Goal: Contribute content: Contribute content

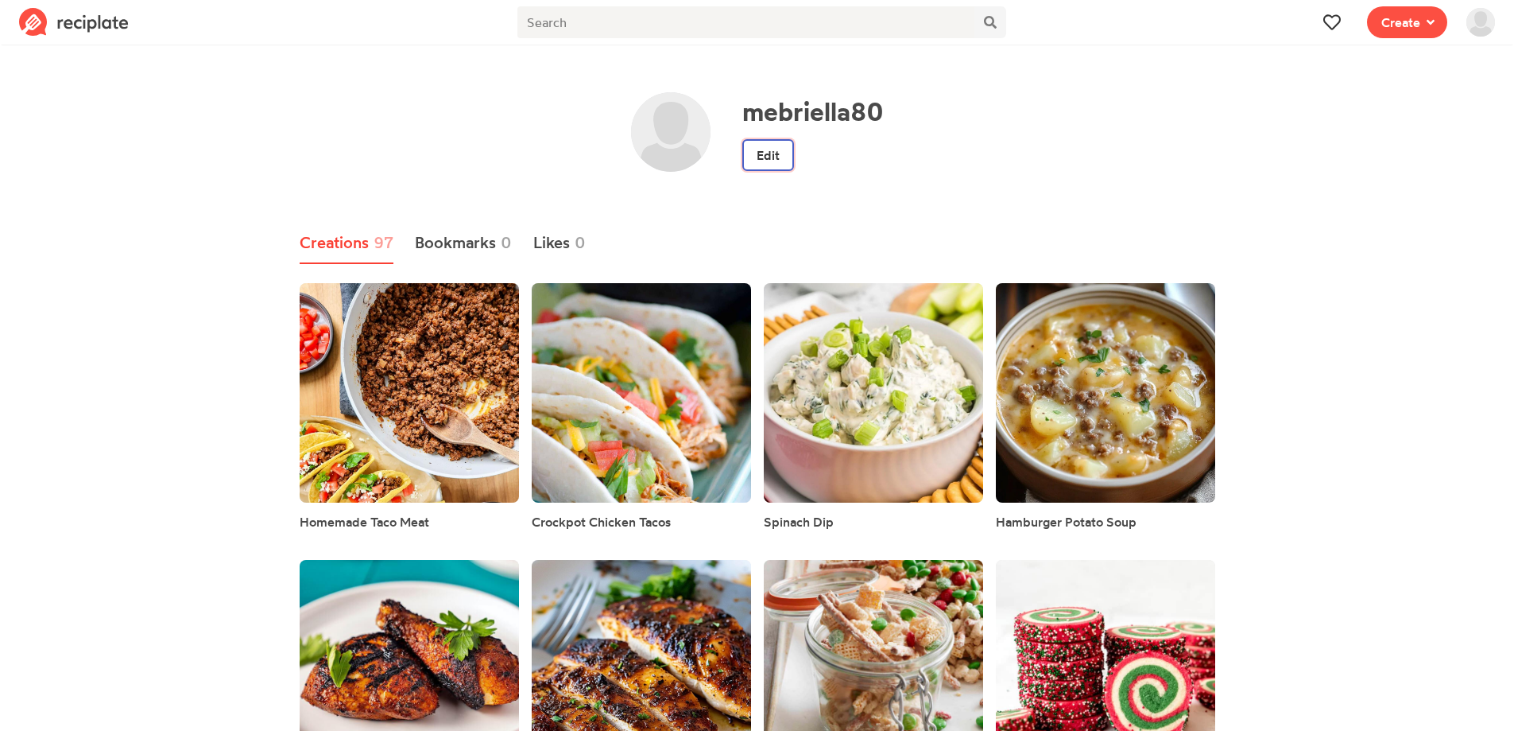
click at [777, 164] on link "Edit" at bounding box center [769, 155] width 52 height 32
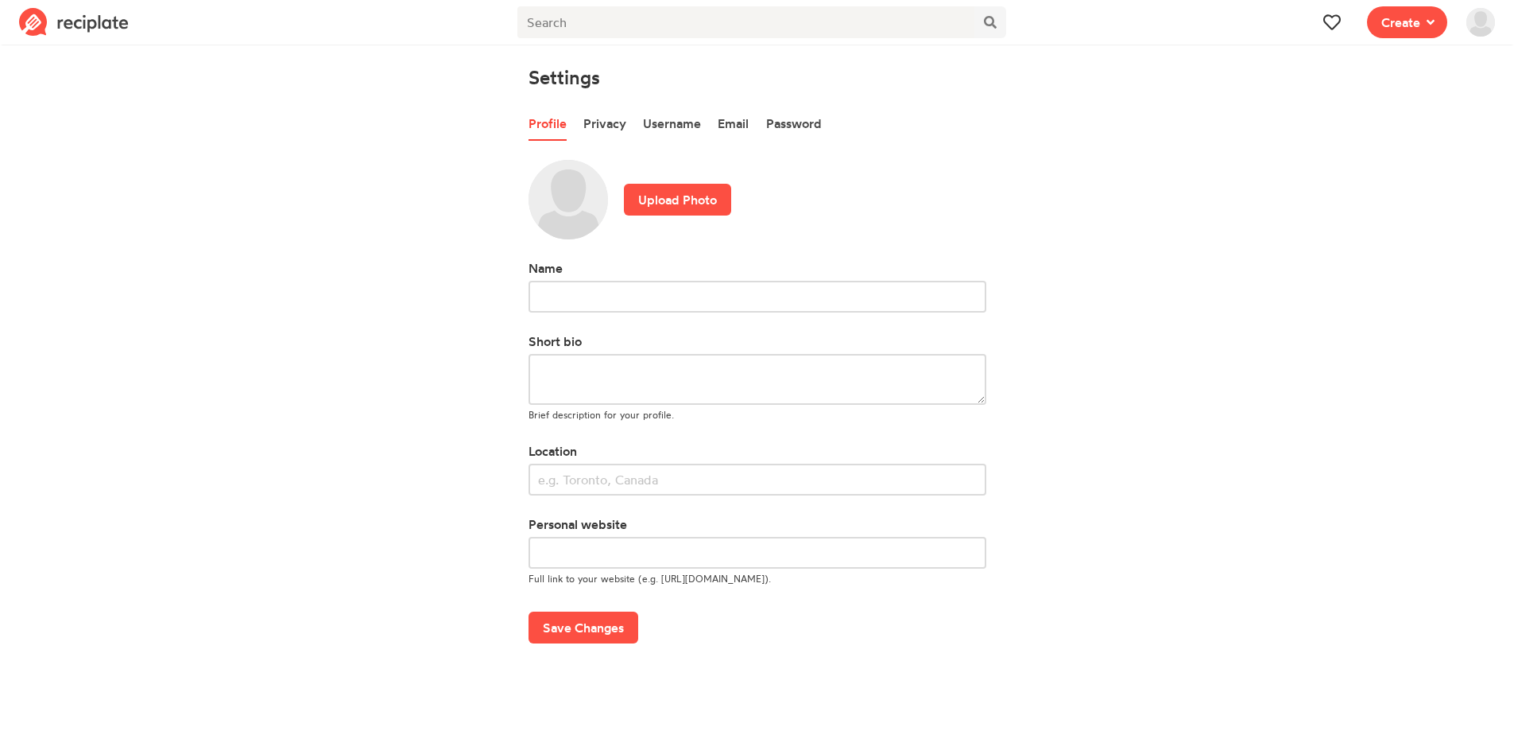
click at [45, 22] on img at bounding box center [74, 22] width 110 height 29
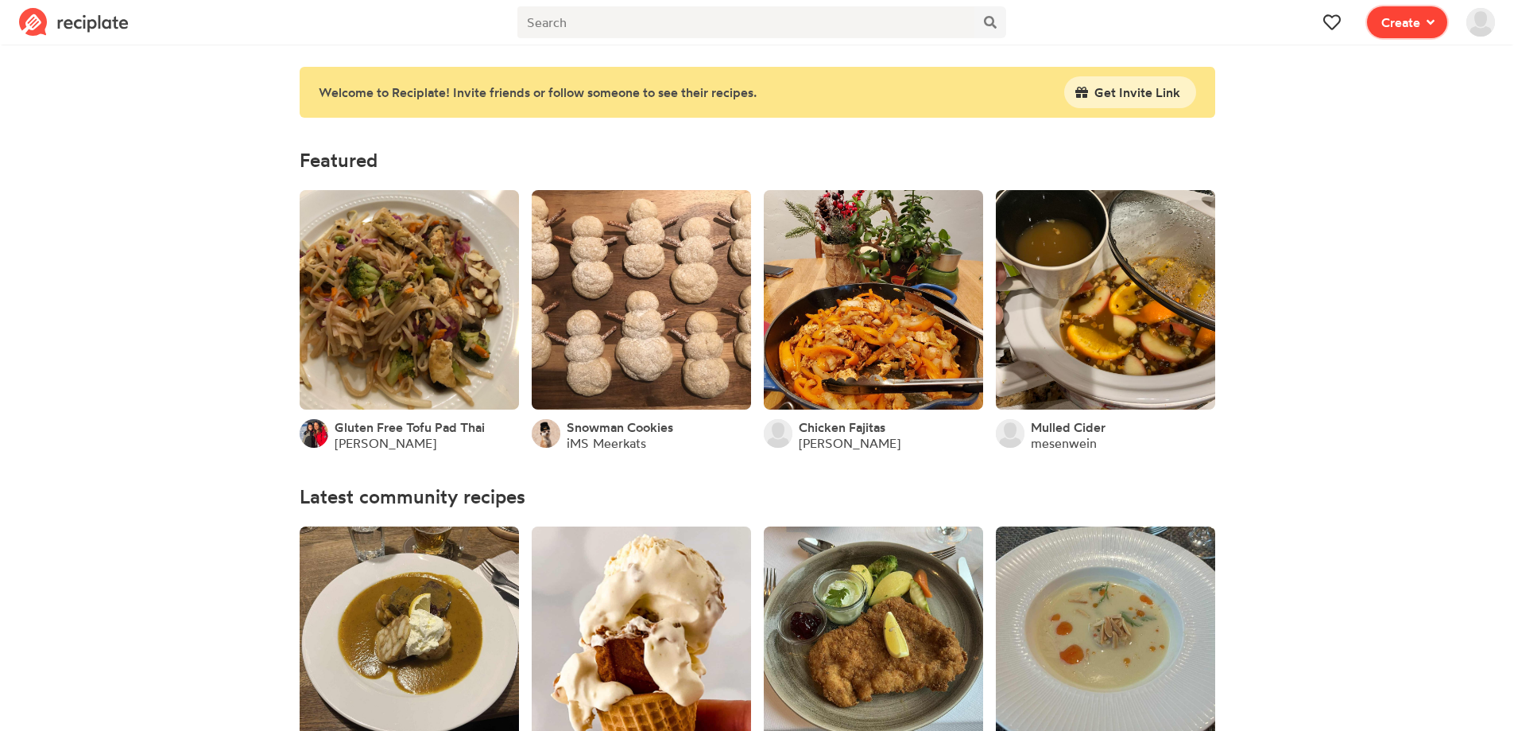
click at [1405, 12] on button "Create" at bounding box center [1407, 22] width 80 height 32
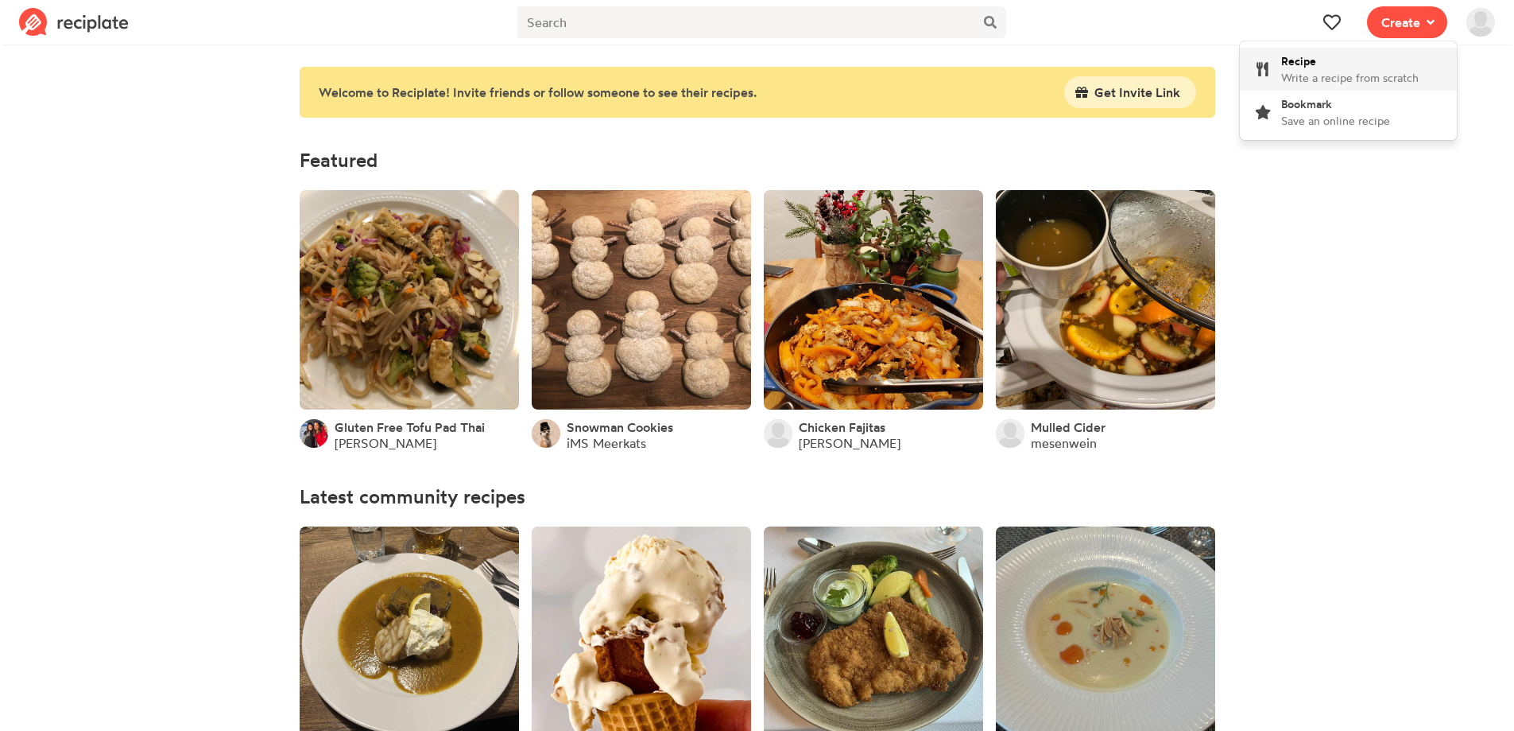
click at [1311, 64] on span "Recipe" at bounding box center [1299, 61] width 35 height 14
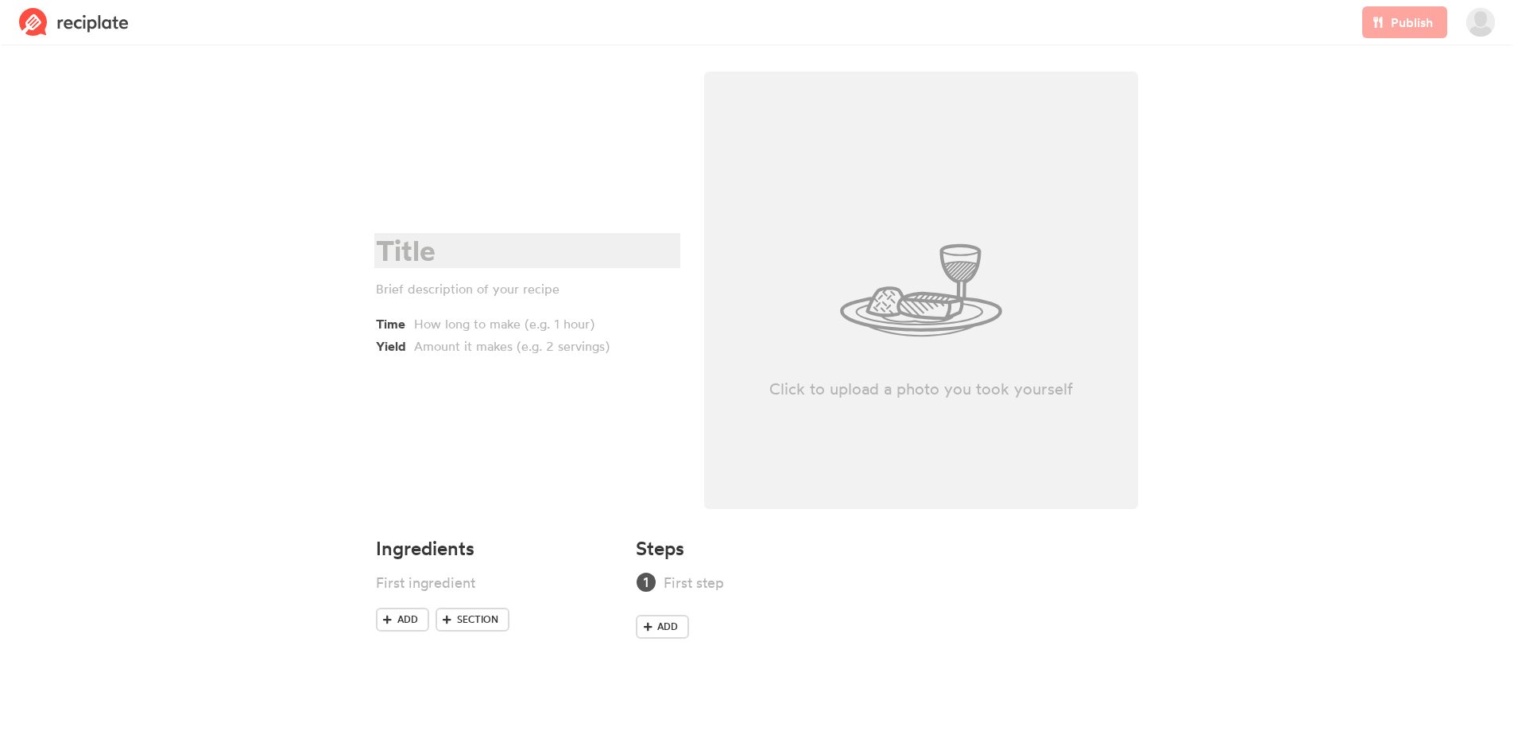
click at [454, 240] on div at bounding box center [525, 251] width 298 height 33
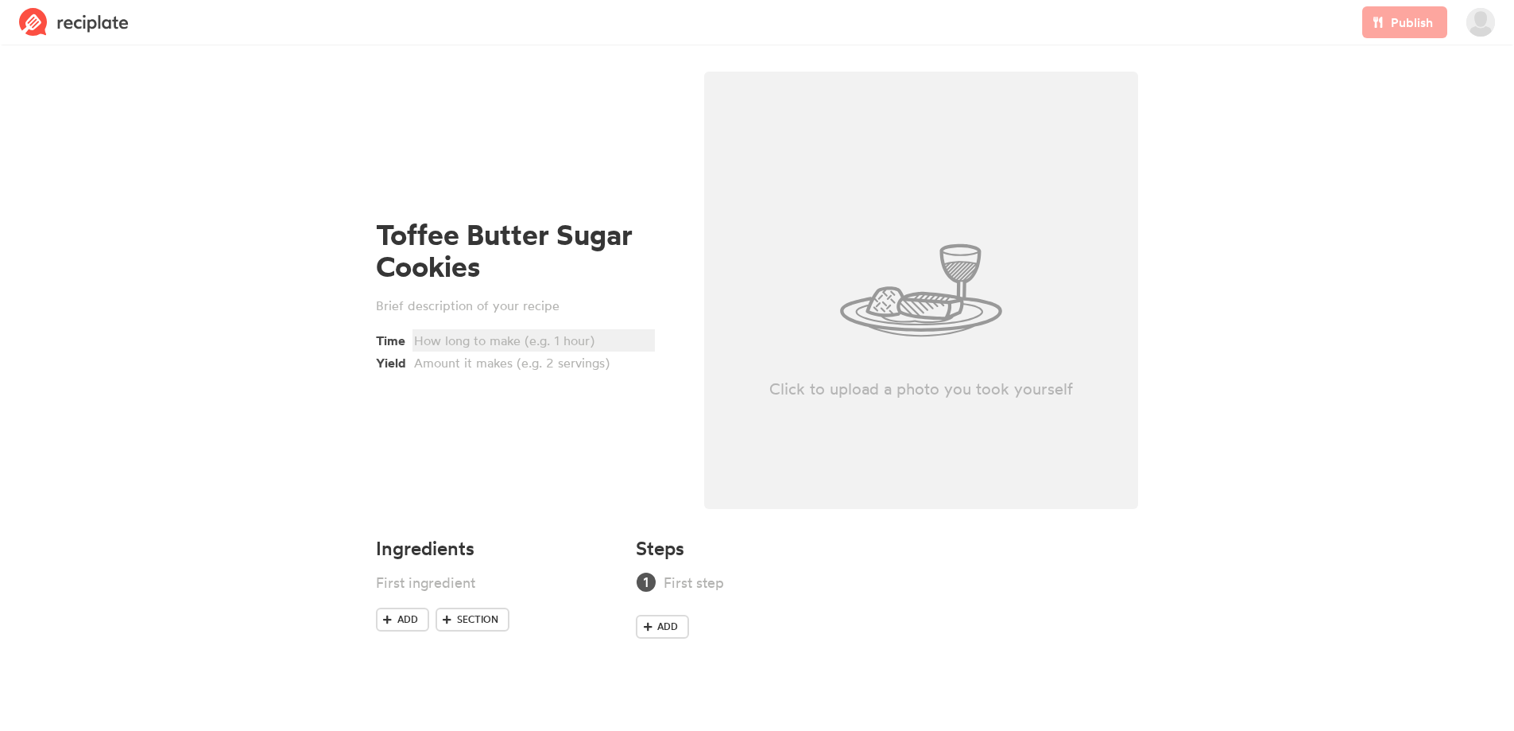
click at [510, 342] on div at bounding box center [531, 340] width 235 height 19
click at [457, 345] on div at bounding box center [531, 340] width 235 height 19
click at [457, 358] on div at bounding box center [531, 362] width 235 height 19
click at [428, 584] on div at bounding box center [475, 582] width 199 height 21
paste div
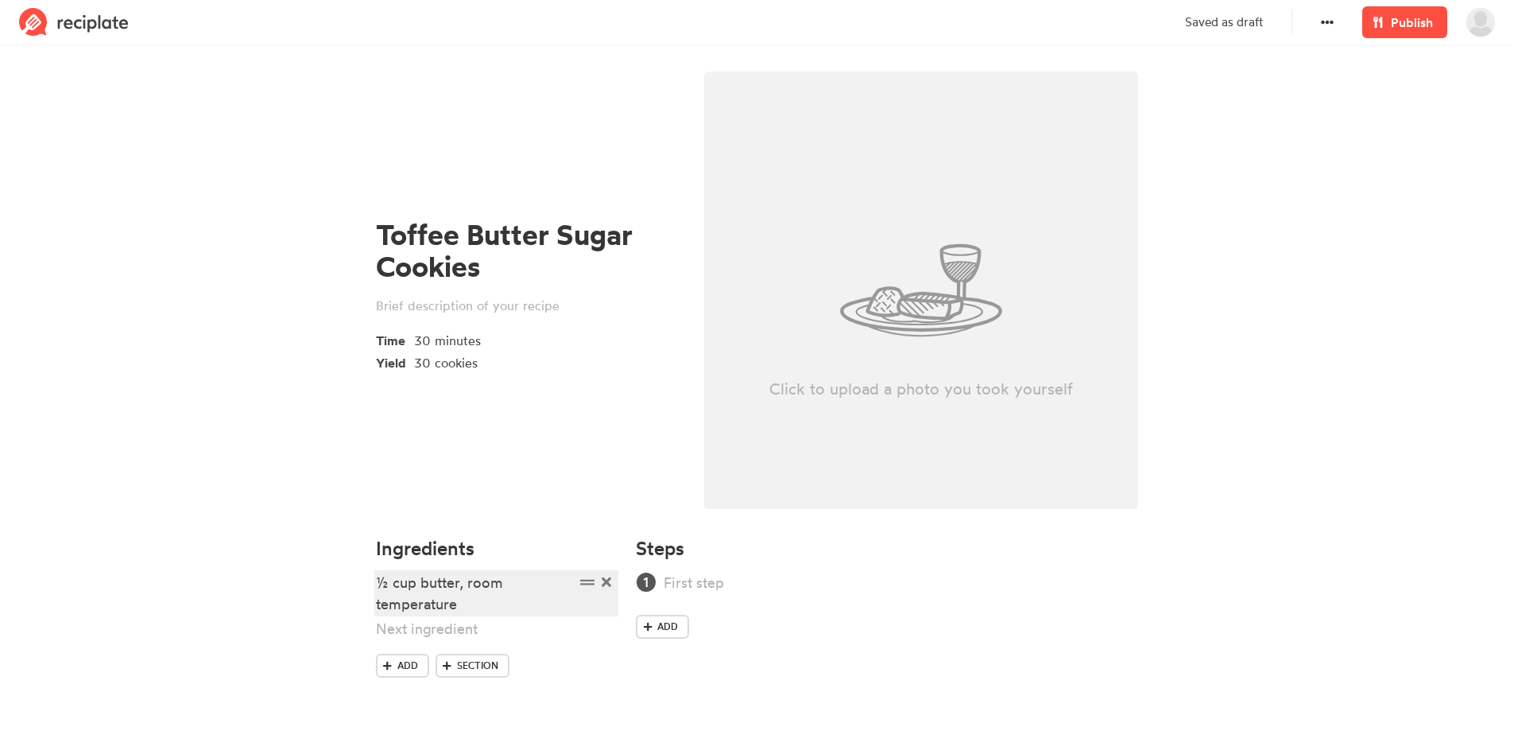
click at [420, 584] on div "½ cup butter, room temperature" at bounding box center [475, 593] width 199 height 43
click at [413, 635] on div at bounding box center [475, 628] width 199 height 21
click at [528, 625] on div at bounding box center [475, 628] width 199 height 21
paste div
click at [335, 584] on section "Toffee Butter Sugar Cookies Time 30 minutes Yield 30 cookies Click to upload a …" at bounding box center [757, 399] width 1514 height 701
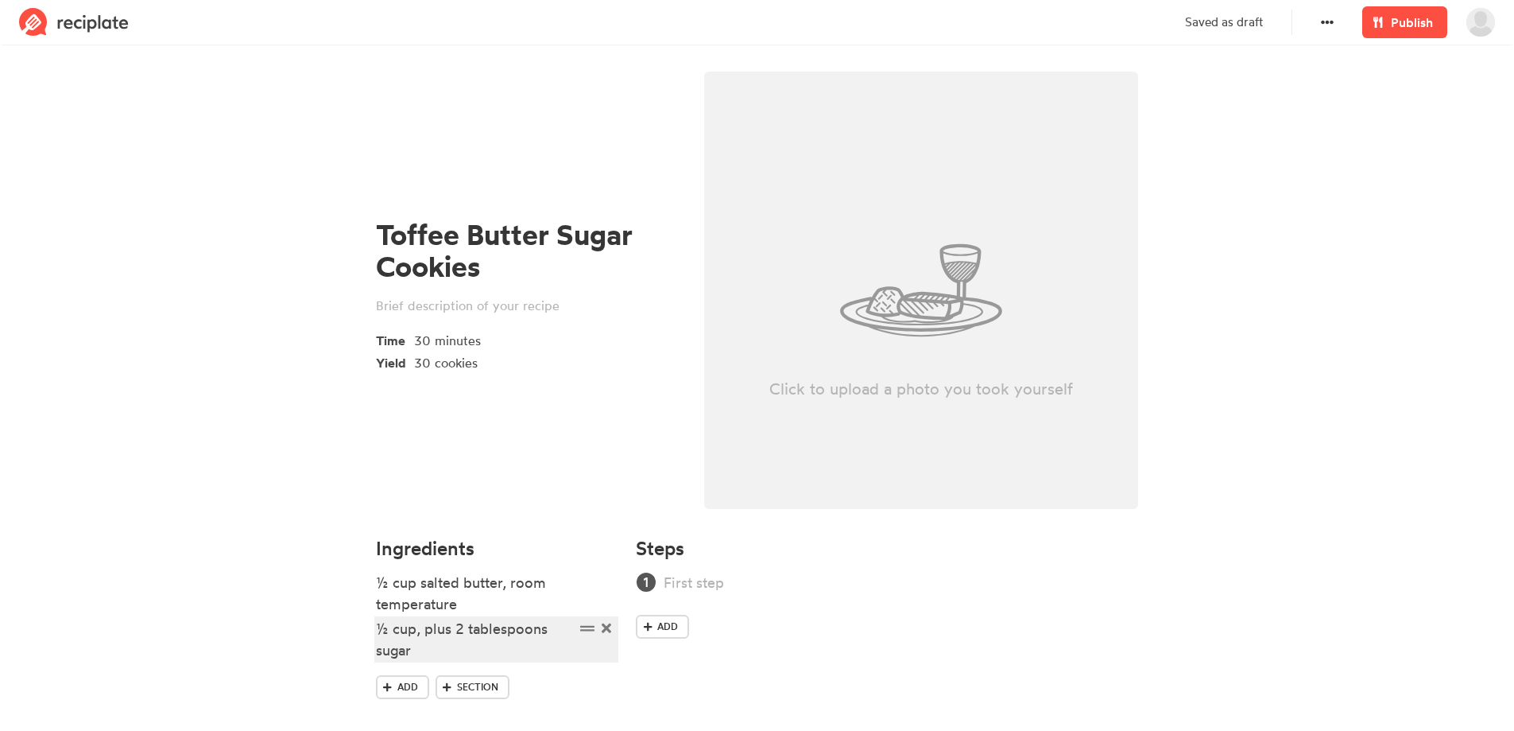
click at [438, 651] on div "½ cup, plus 2 tablespoons sugar" at bounding box center [475, 639] width 199 height 43
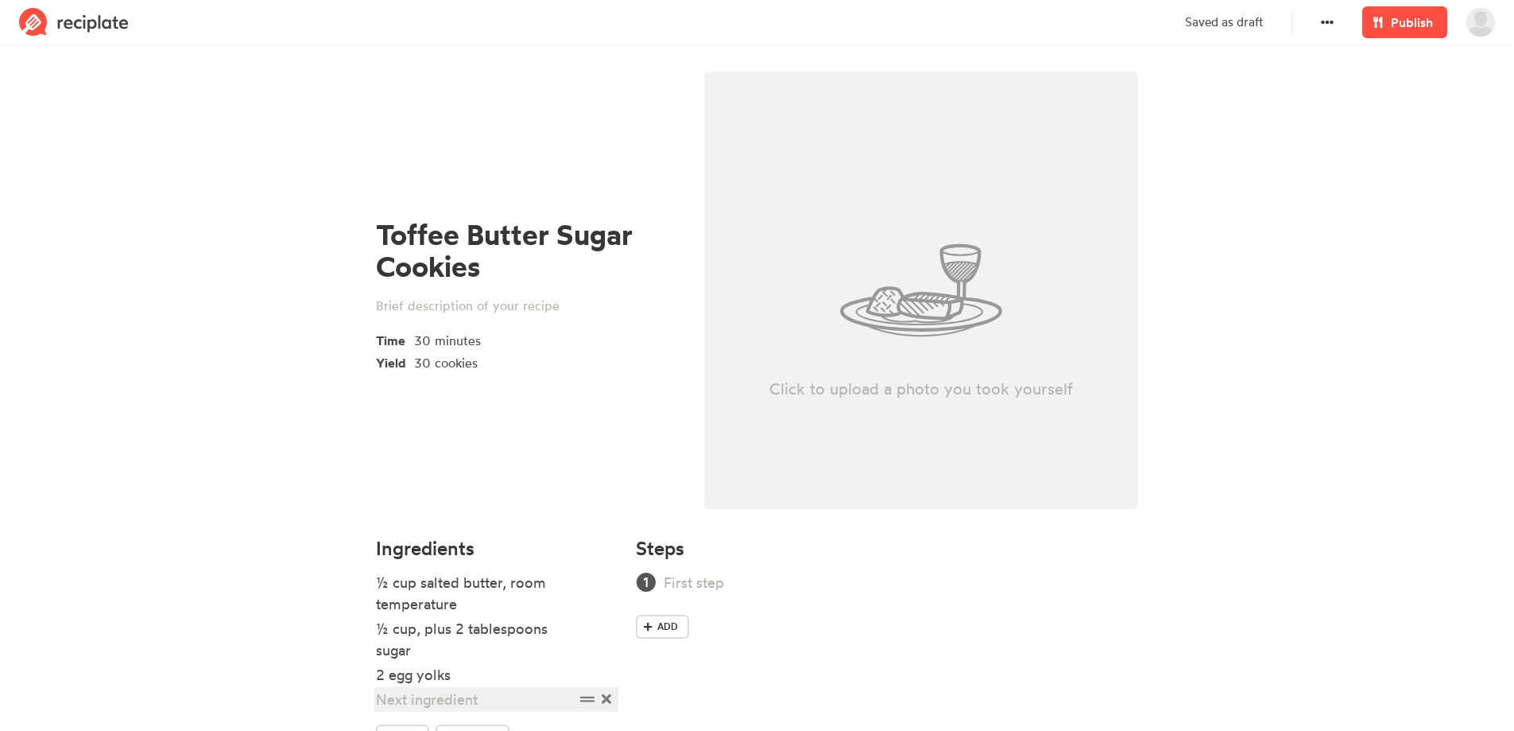
paste div
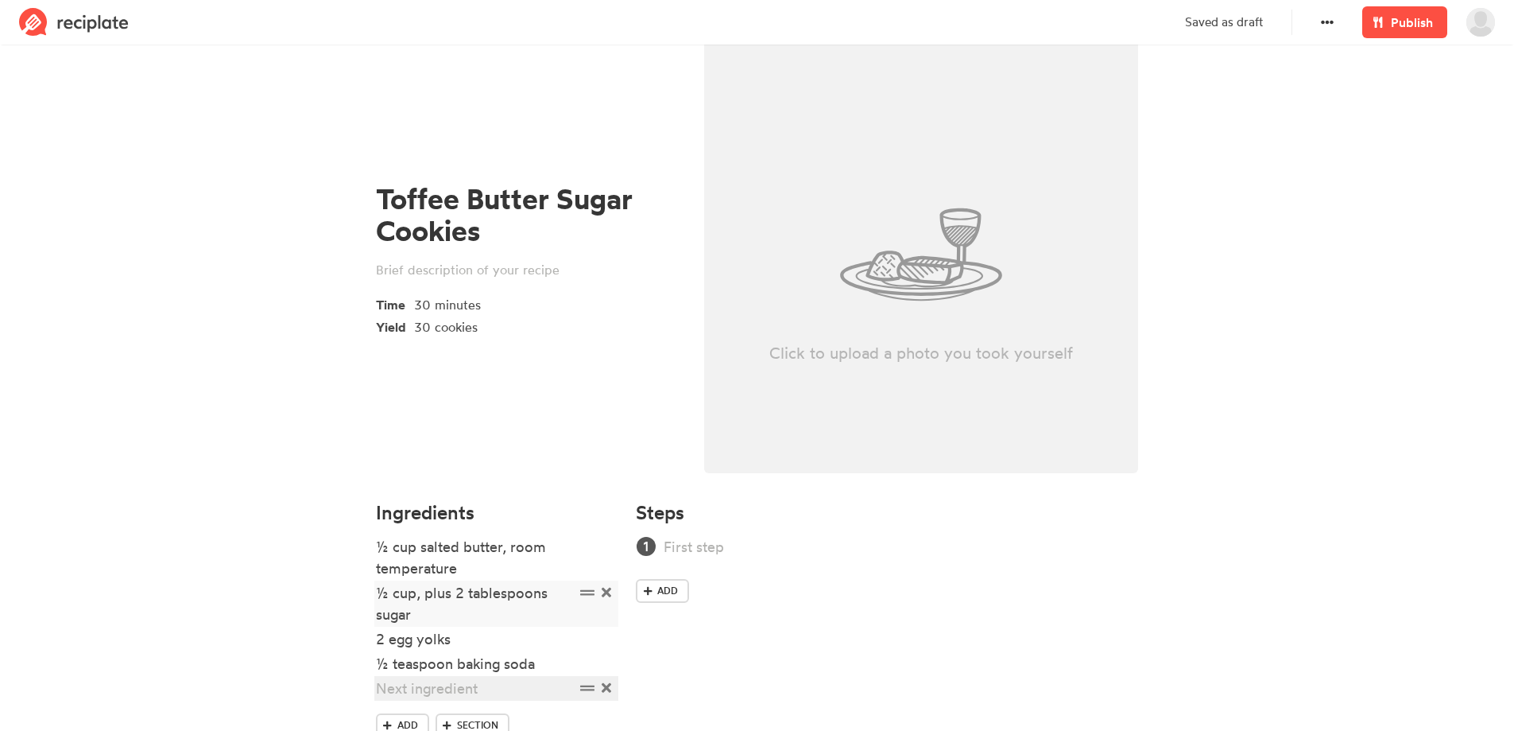
scroll to position [94, 0]
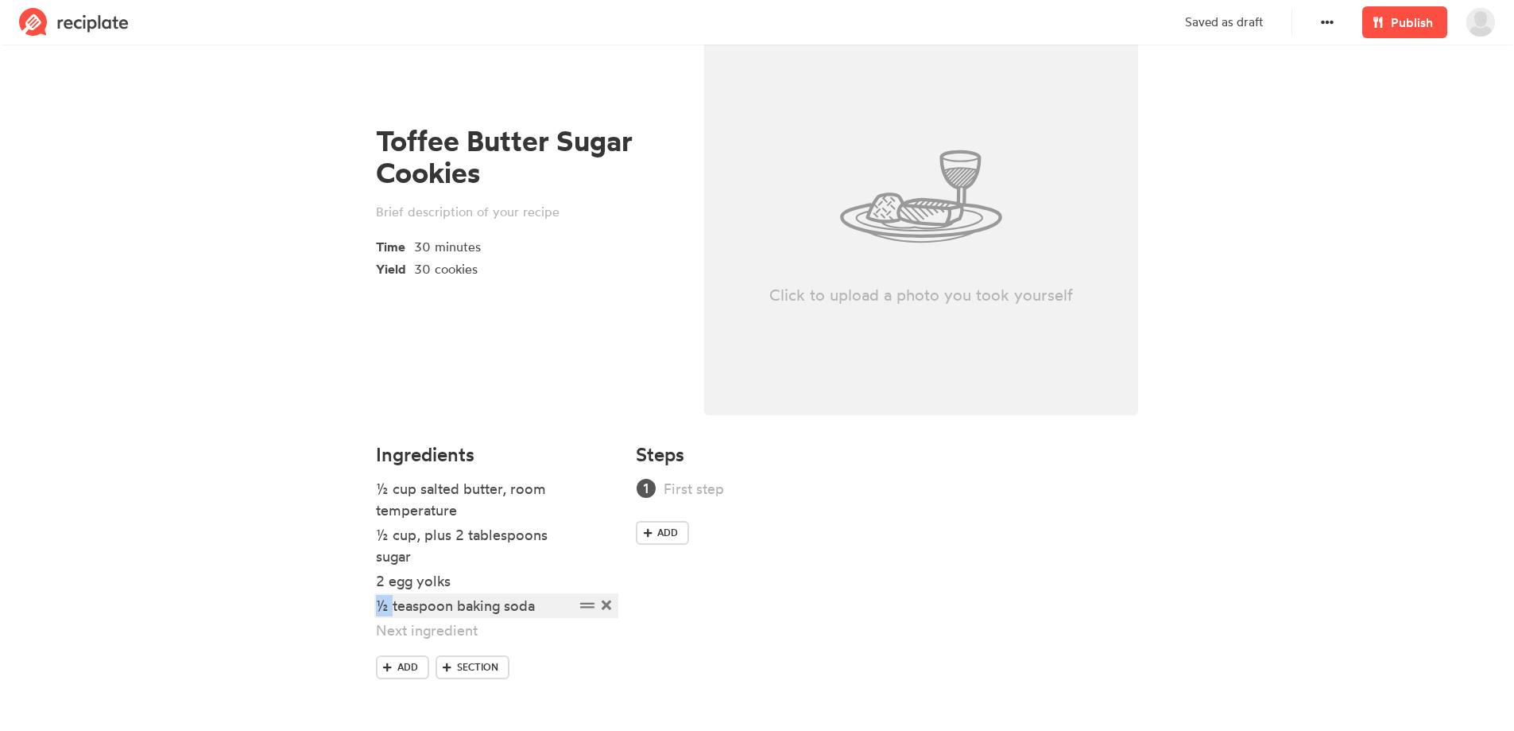
drag, startPoint x: 390, startPoint y: 606, endPoint x: 374, endPoint y: 607, distance: 16.8
click at [374, 607] on div "Ingredients ½ cup salted butter, room temperature ½ cup, plus 2 tablespoons sug…" at bounding box center [496, 576] width 261 height 284
click at [385, 625] on div at bounding box center [475, 629] width 199 height 21
drag, startPoint x: 391, startPoint y: 605, endPoint x: 365, endPoint y: 599, distance: 27.0
click at [365, 599] on section "Toffee Butter Sugar Cookies Time 30 minutes Yield 30 cookies Click to upload a …" at bounding box center [757, 355] width 1514 height 800
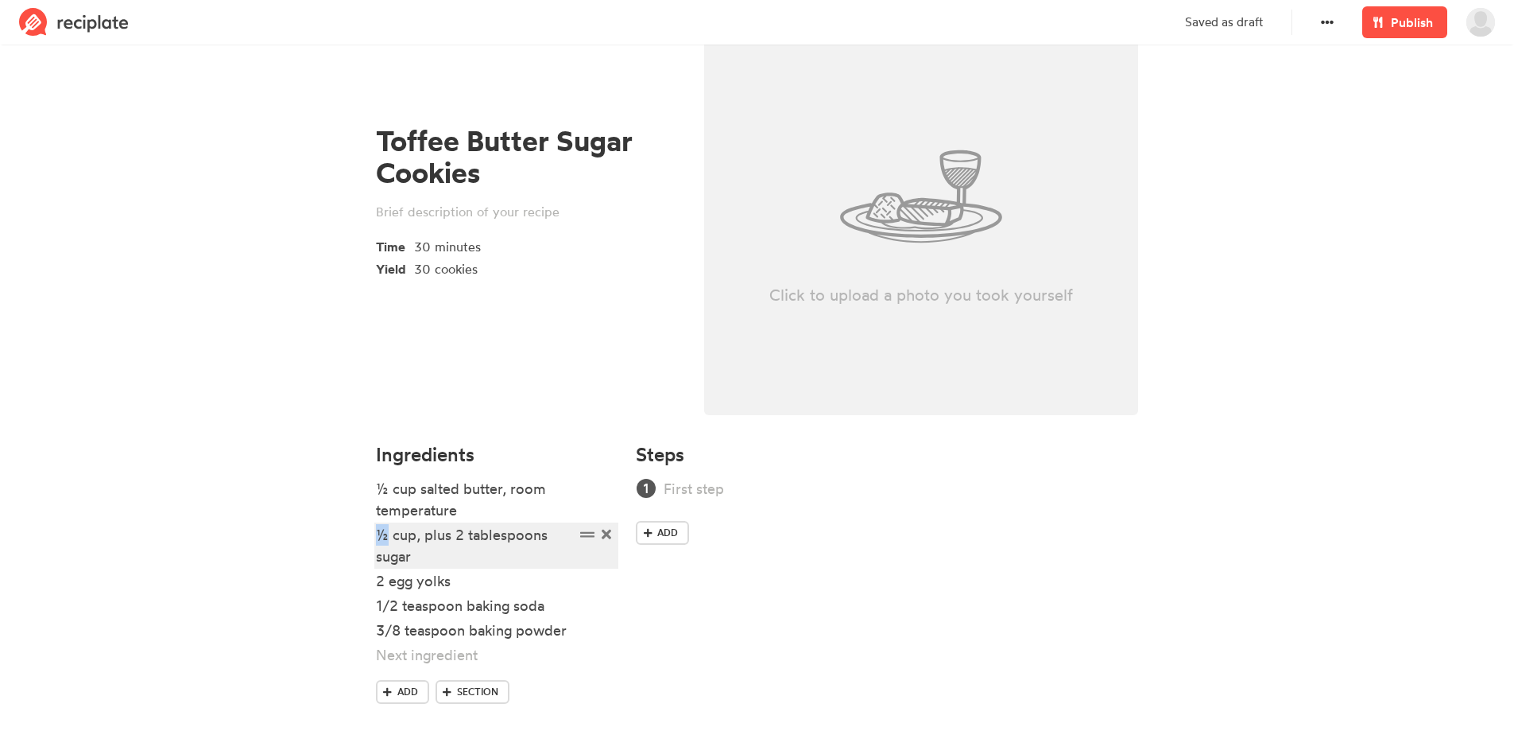
drag, startPoint x: 386, startPoint y: 535, endPoint x: 353, endPoint y: 525, distance: 34.7
click at [353, 525] on section "Toffee Butter Sugar Cookies Time 30 minutes Yield 30 cookies Click to upload a …" at bounding box center [757, 355] width 1514 height 800
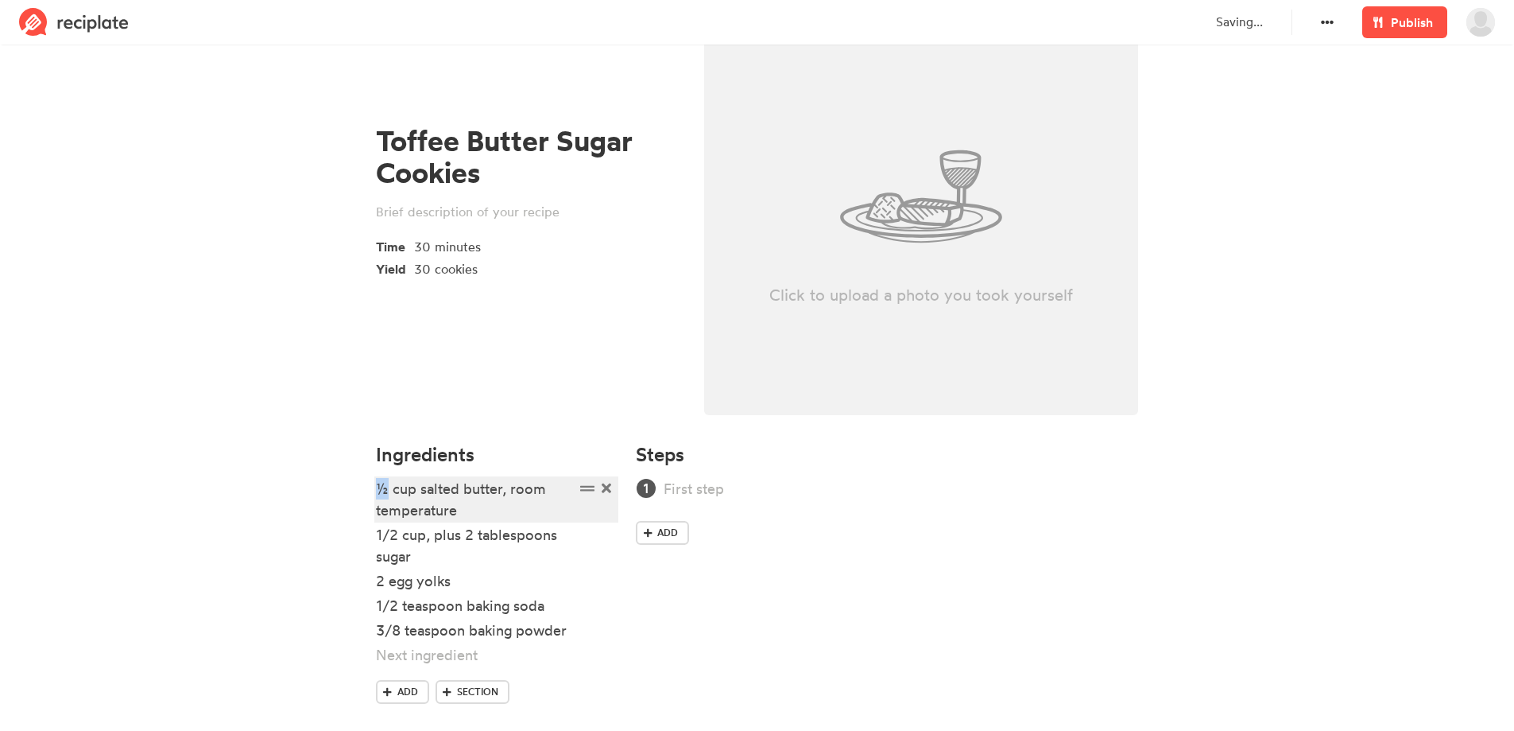
drag, startPoint x: 389, startPoint y: 481, endPoint x: 364, endPoint y: 482, distance: 24.7
click at [364, 482] on section "Toffee Butter Sugar Cookies Time 30 minutes Yield 30 cookies Click to upload a …" at bounding box center [757, 355] width 1514 height 800
click at [440, 657] on div at bounding box center [475, 654] width 199 height 21
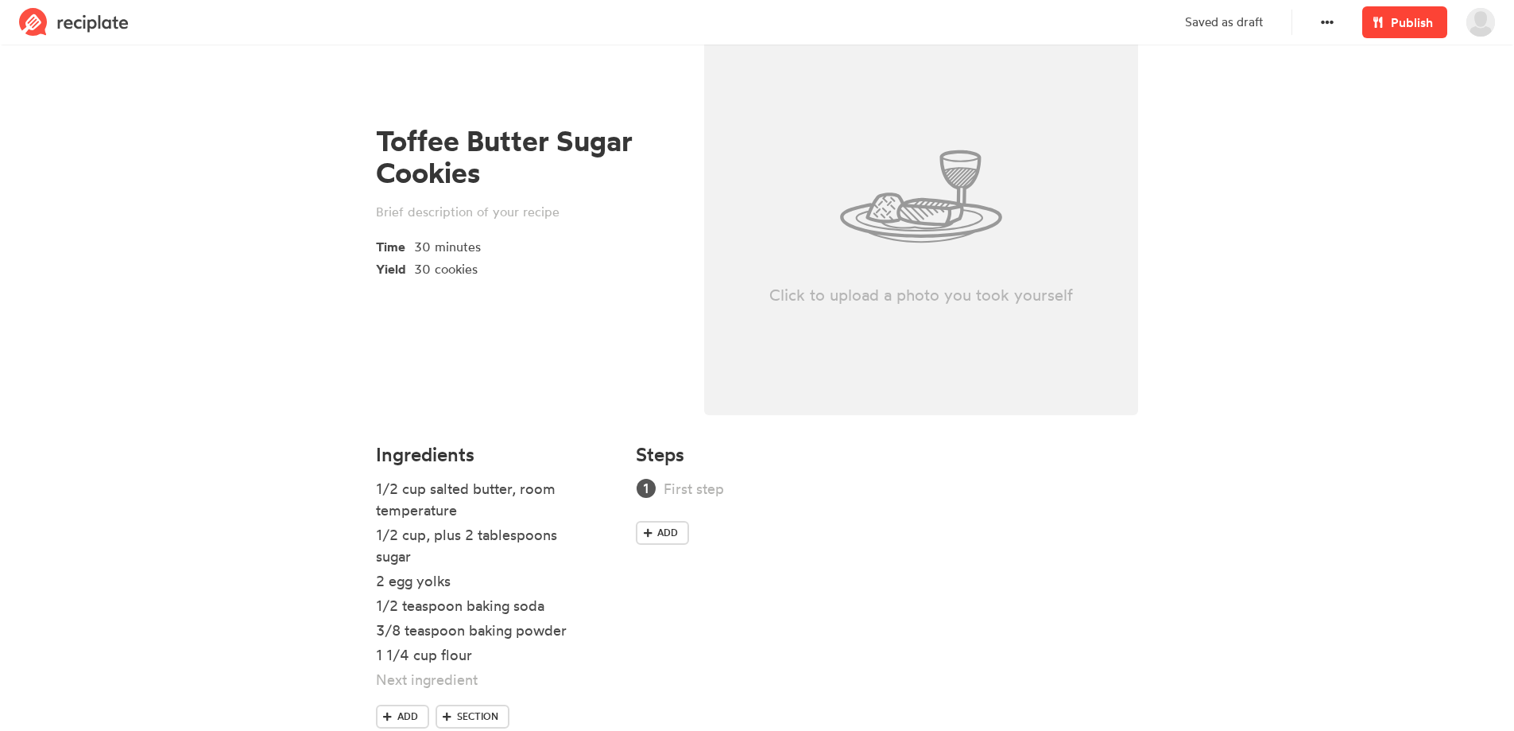
click at [1411, 17] on span "Publish" at bounding box center [1412, 22] width 42 height 19
